Goal: Find specific page/section

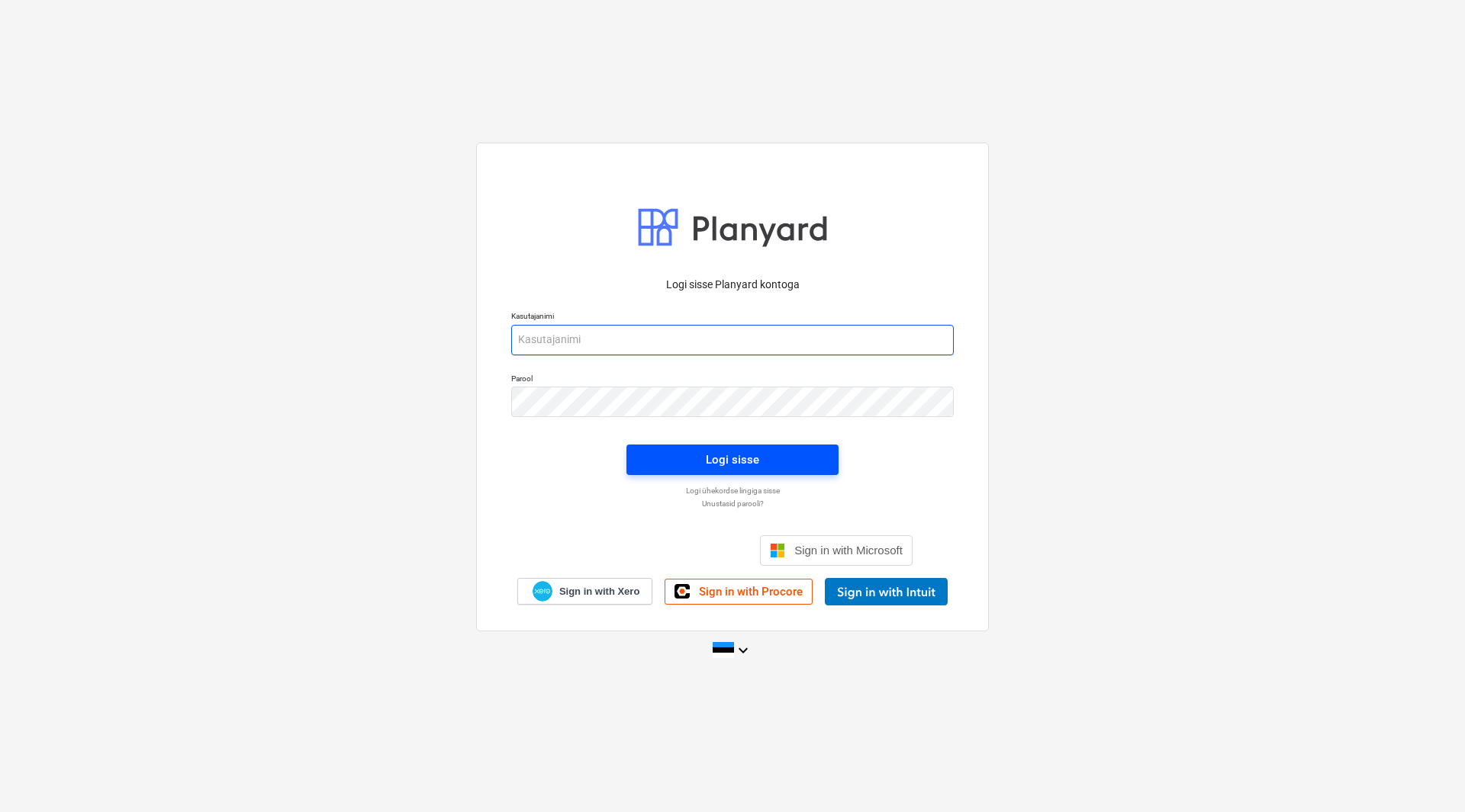
type input "[EMAIL_ADDRESS][DOMAIN_NAME]"
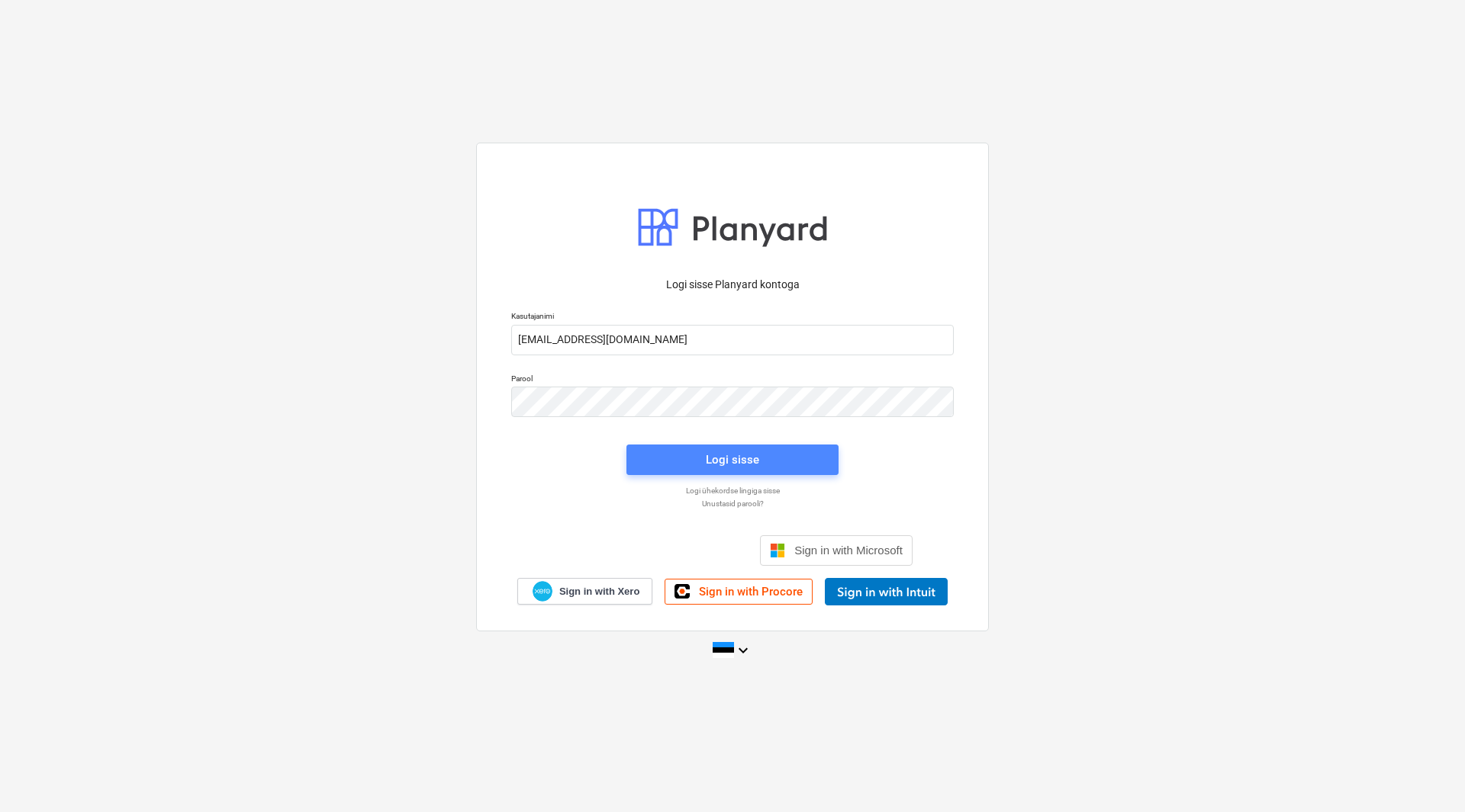
click at [701, 453] on span "Logi sisse" at bounding box center [733, 460] width 176 height 20
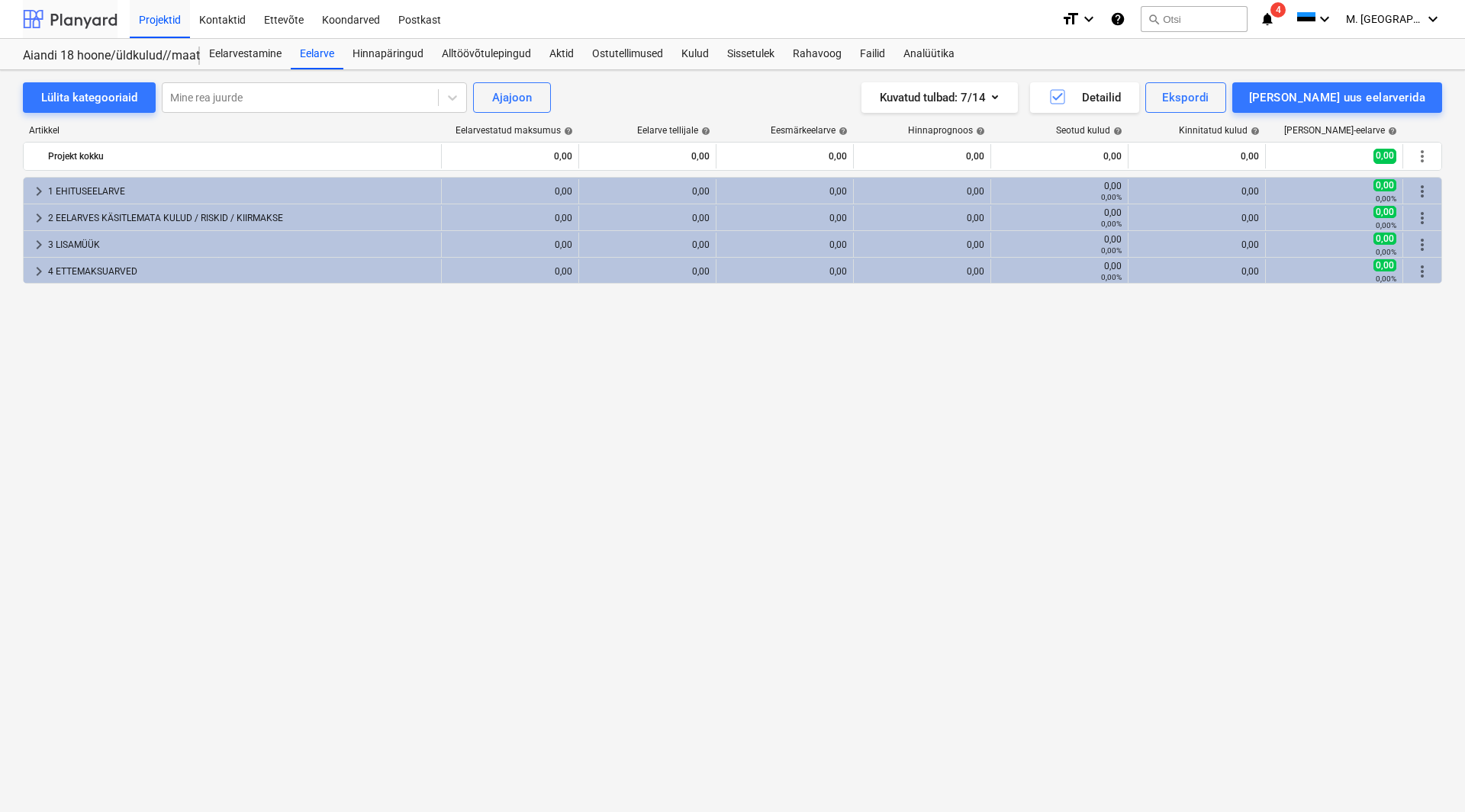
click at [96, 22] on div at bounding box center [71, 19] width 95 height 38
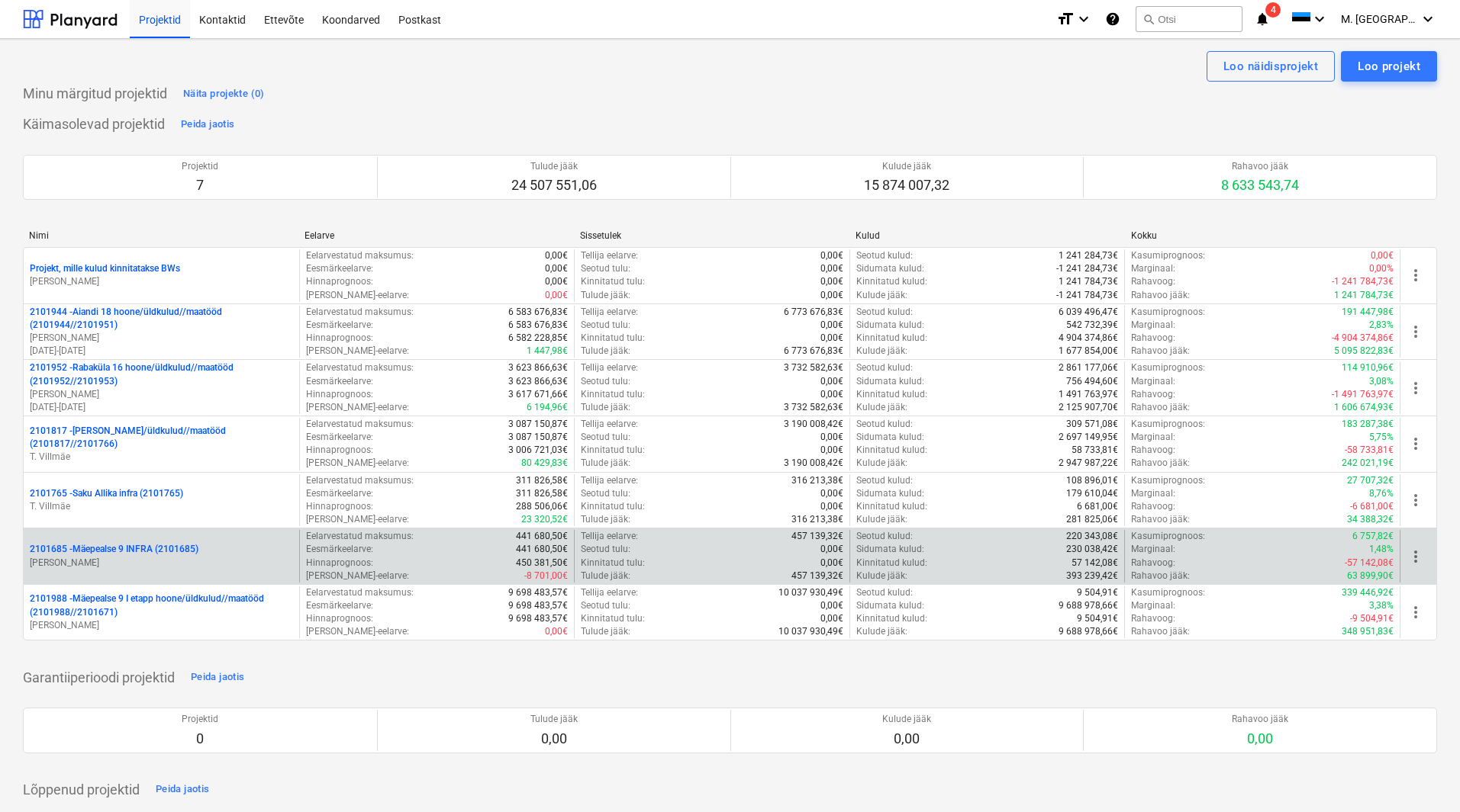
click at [149, 552] on p "2101685 - Mäepealse 9 INFRA (2101685)" at bounding box center [115, 549] width 169 height 13
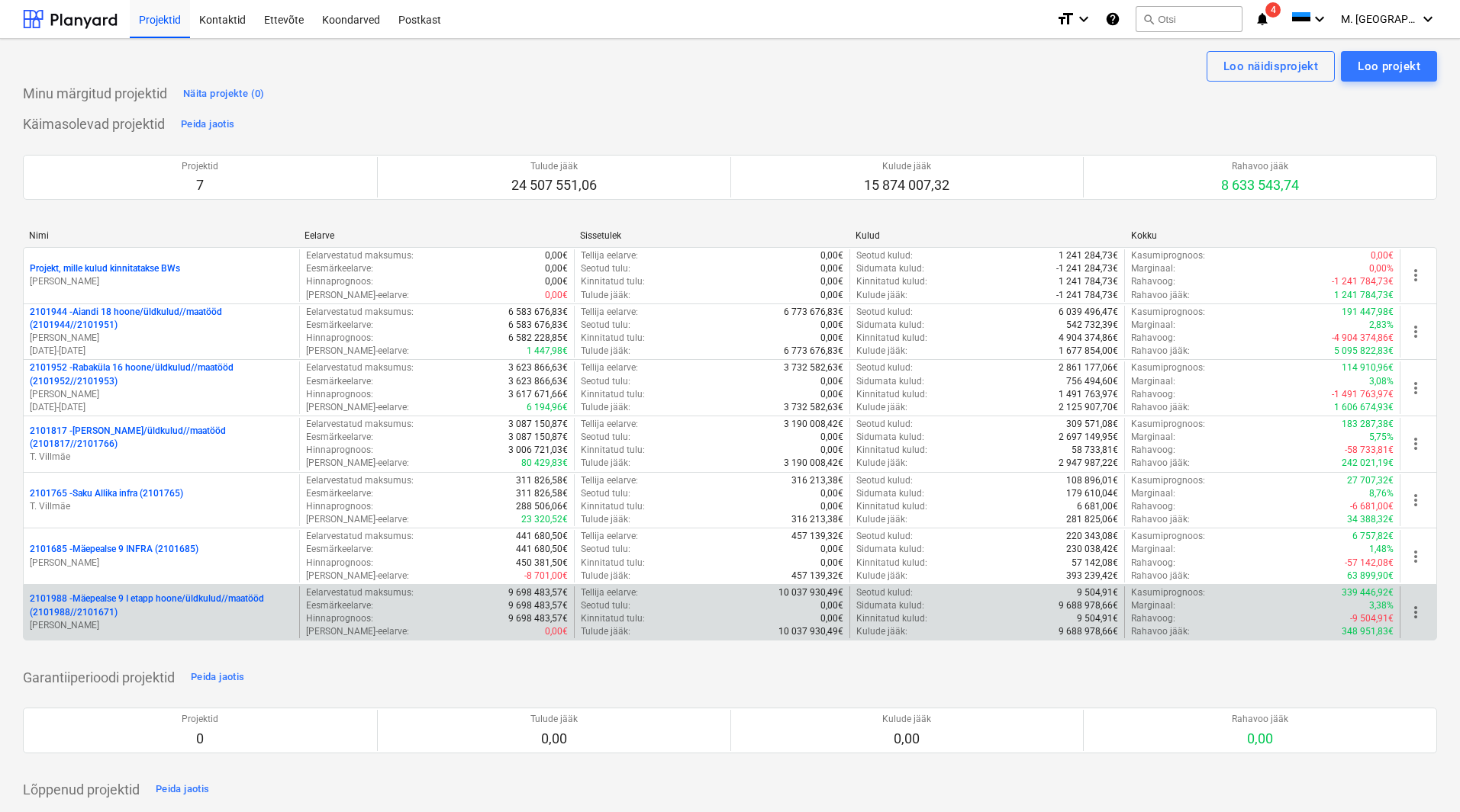
click at [141, 598] on p "2101988 - Mäepealse 9 I etapp hoone/üldkulud//maatööd (2101988//2101671)" at bounding box center [162, 605] width 264 height 26
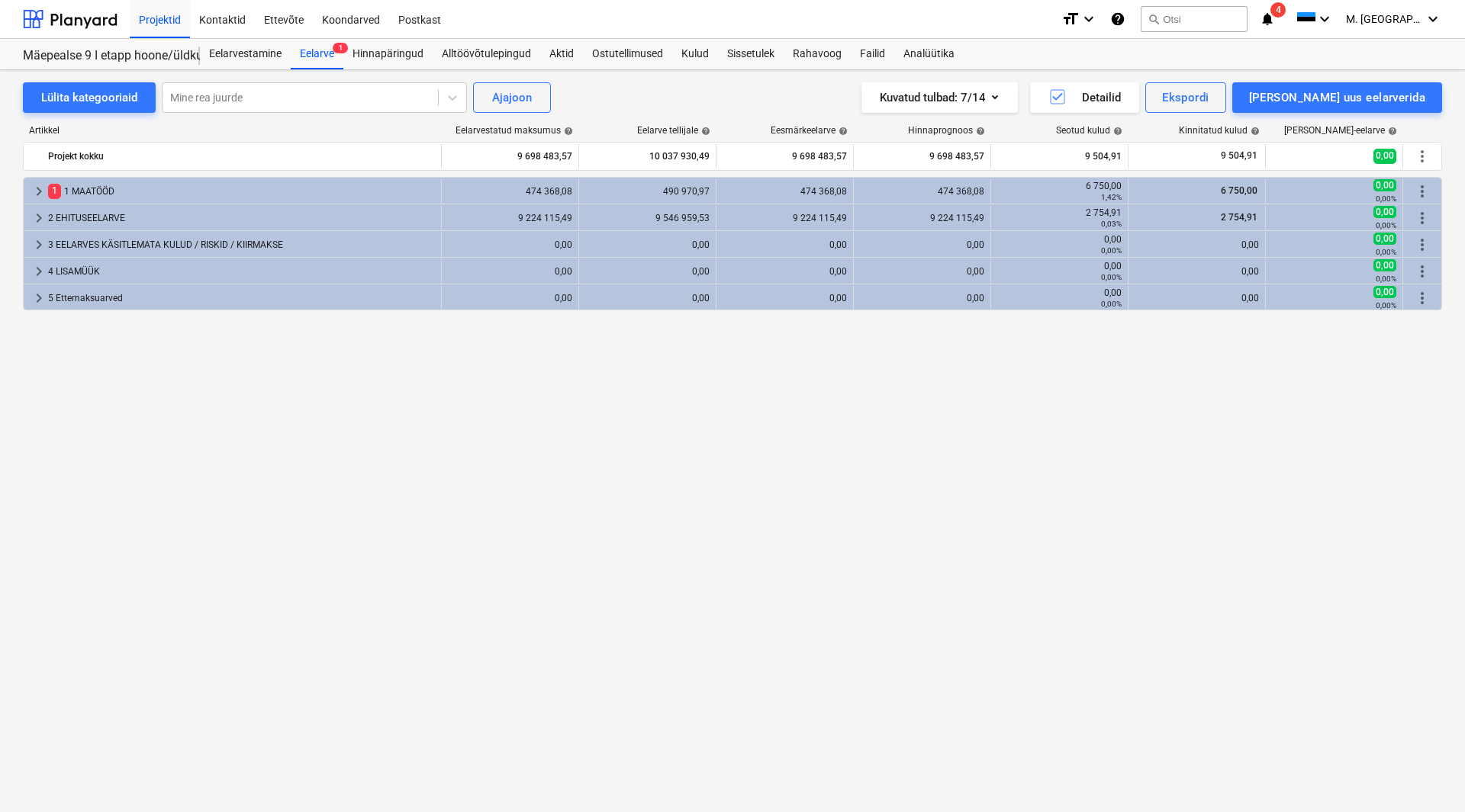
drag, startPoint x: 773, startPoint y: 569, endPoint x: 761, endPoint y: 565, distance: 12.6
click at [773, 569] on div "keyboard_arrow_right 1 1 MAATÖÖD 474 368,08 490 970,97 474 368,08 474 368,08 6 …" at bounding box center [733, 463] width 1419 height 572
click at [641, 449] on div "keyboard_arrow_right 1 1 MAATÖÖD 474 368,08 490 970,97 474 368,08 474 368,08 6 …" at bounding box center [733, 463] width 1419 height 572
